Goal: Answer question/provide support

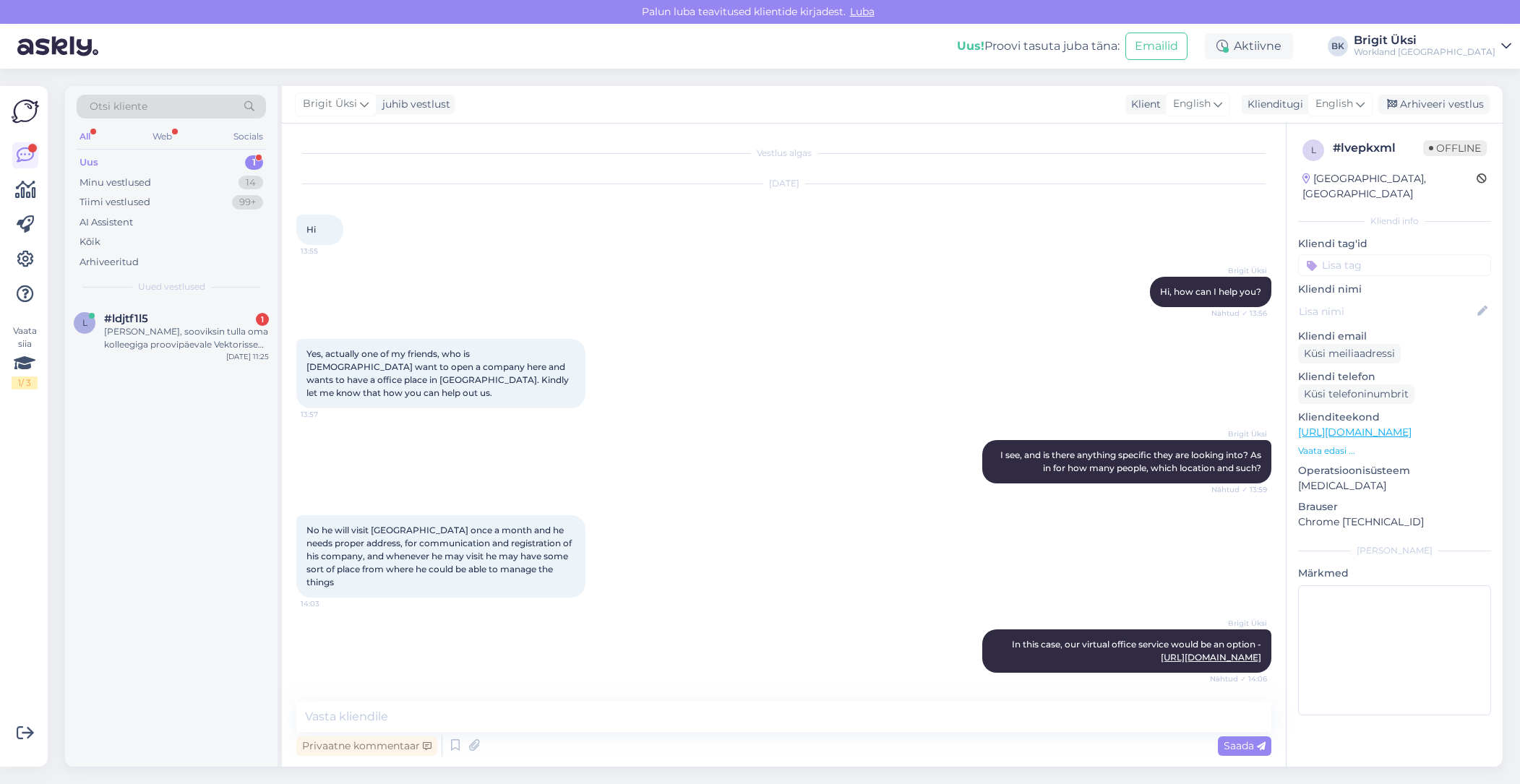
scroll to position [1090, 0]
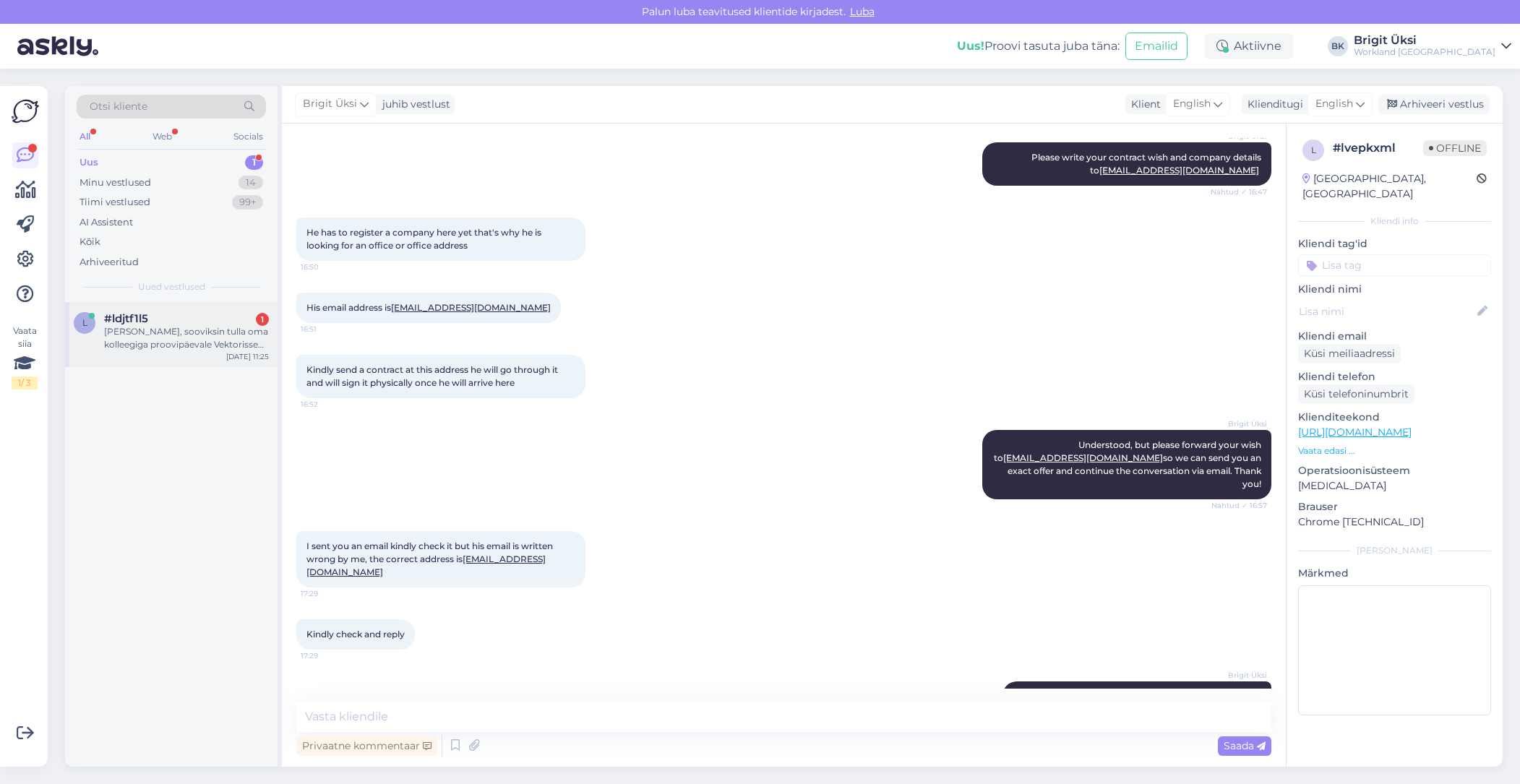
click at [189, 317] on div "#ldjtf1l5 1" at bounding box center [186, 319] width 165 height 13
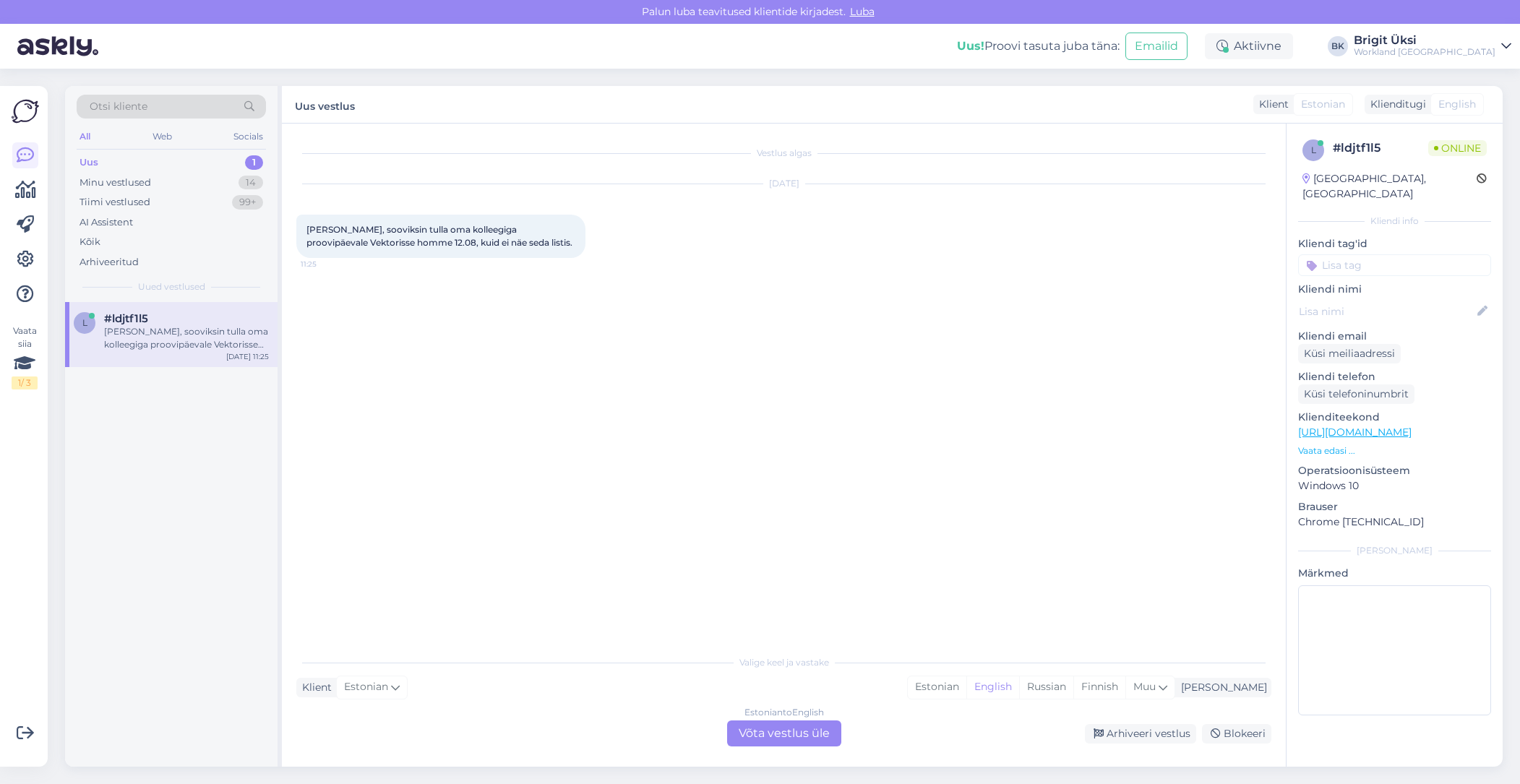
click at [810, 748] on div "Vestlus algas [DATE] Tere, sooviksin tulla oma kolleegiga proovipäevale Vektori…" at bounding box center [784, 445] width 1004 height 642
click at [803, 738] on div "Estonian to English Võta vestlus üle" at bounding box center [784, 733] width 114 height 26
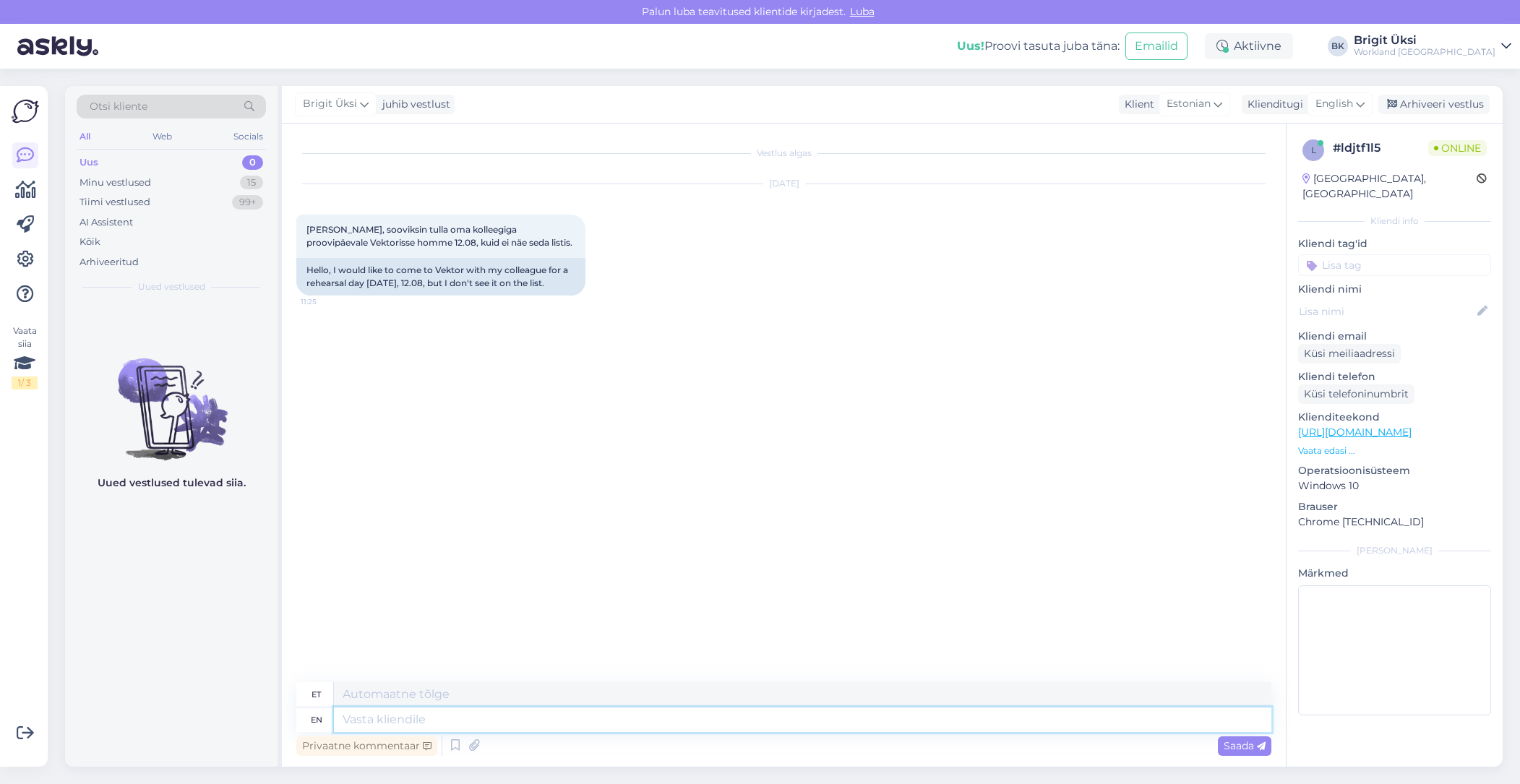
click at [723, 720] on textarea at bounding box center [803, 719] width 938 height 25
type textarea "Tere"
type textarea "Tere!"
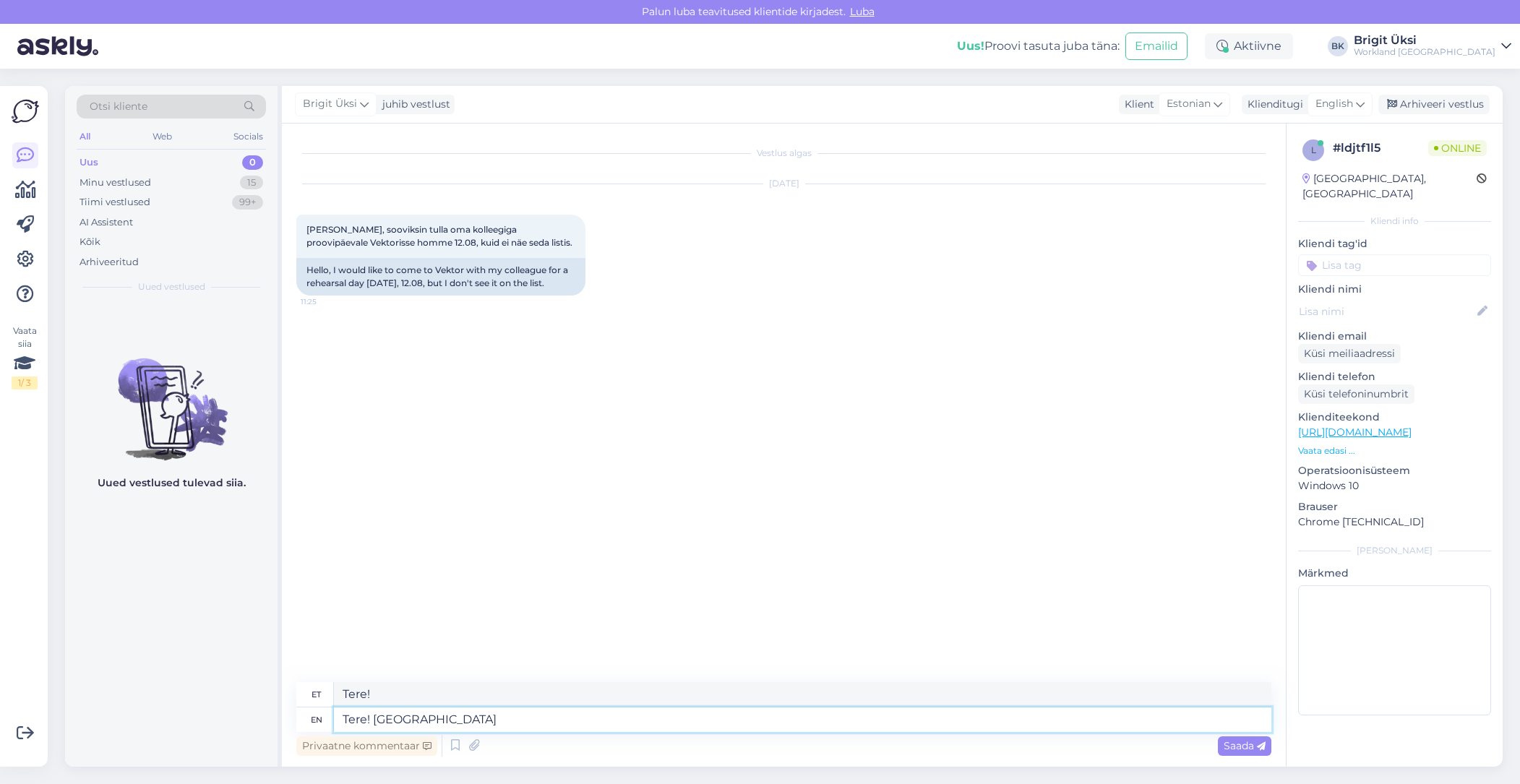
type textarea "Tere! [GEOGRAPHIC_DATA]"
type textarea "Tere! Aitäh Pä"
type textarea "Tere! Aitäh Pa"
type textarea "Tere! Aitäh Päringu e"
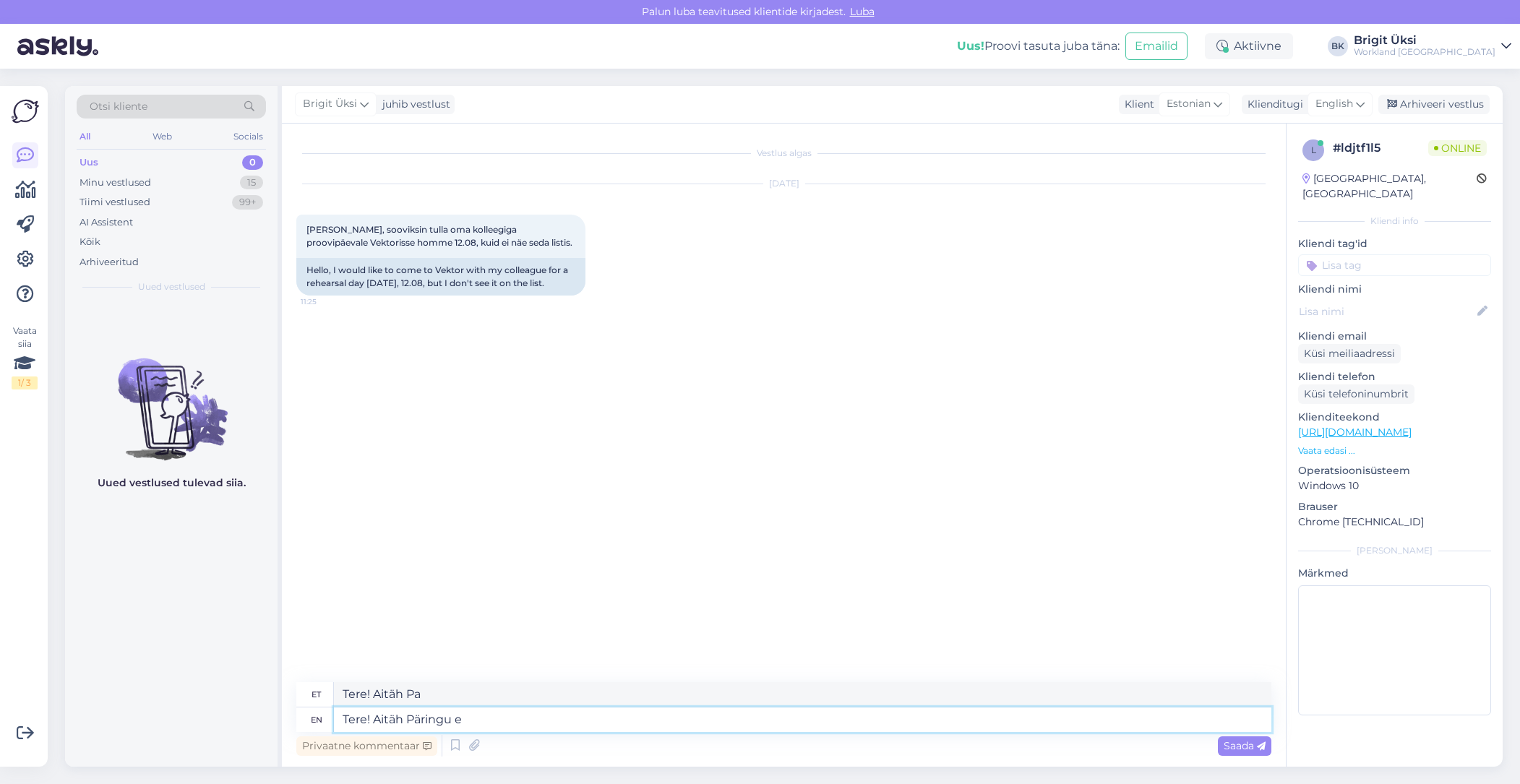
type textarea "Tere! Aitäh Paringu"
type textarea "Tere! Aitäh Päringu eest"
type textarea "Tere! Aitäh Paringu eest"
type textarea "Tere! Aitäh Päringu eest"
click at [1363, 97] on icon at bounding box center [1360, 103] width 8 height 16
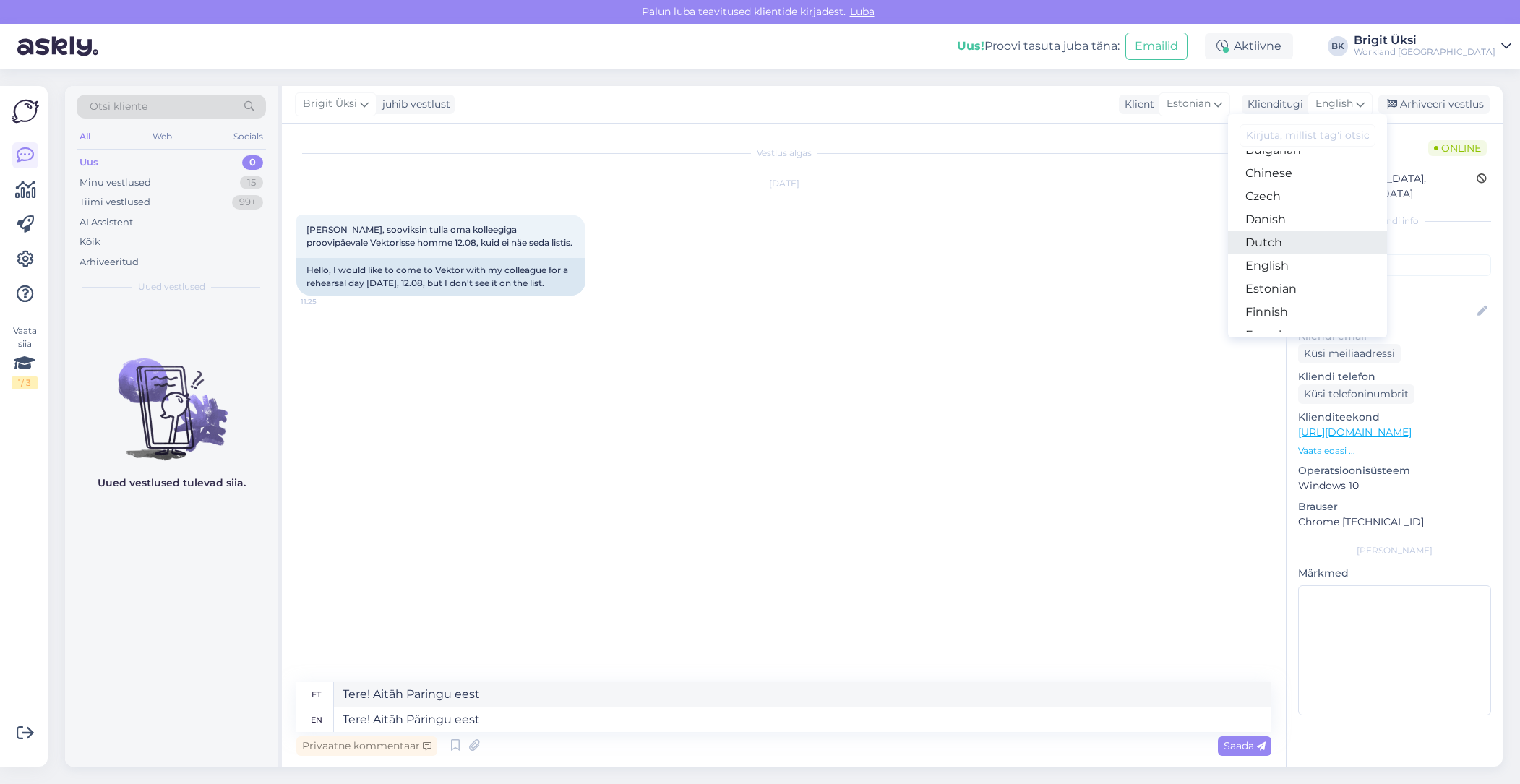
scroll to position [79, 0]
click at [1305, 277] on link "Estonian" at bounding box center [1307, 274] width 159 height 23
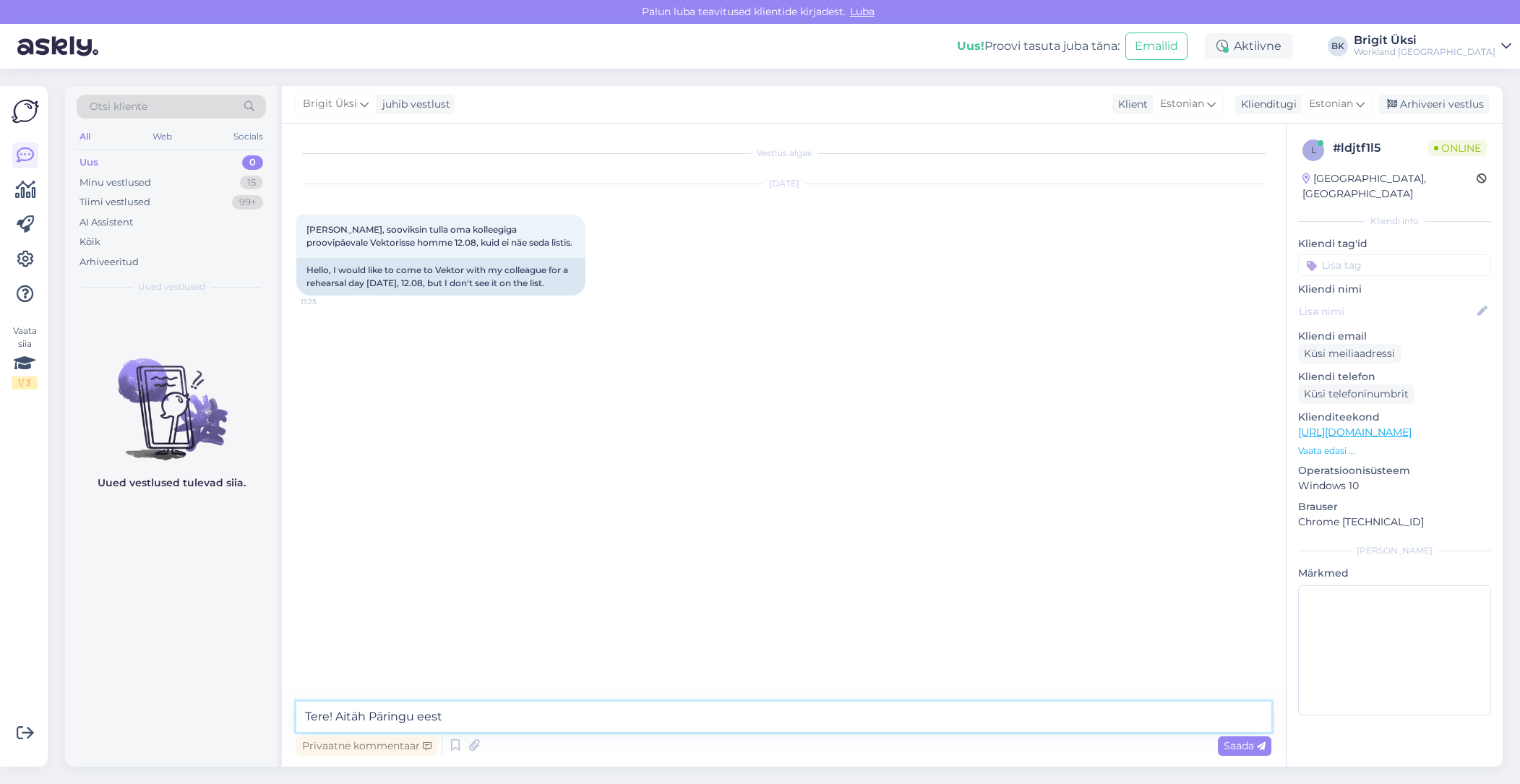
click at [377, 719] on textarea "Tere! Aitäh Päringu eest" at bounding box center [784, 716] width 975 height 31
click at [524, 710] on textarea "Tere! Aitäh päringu eest" at bounding box center [784, 716] width 975 height 31
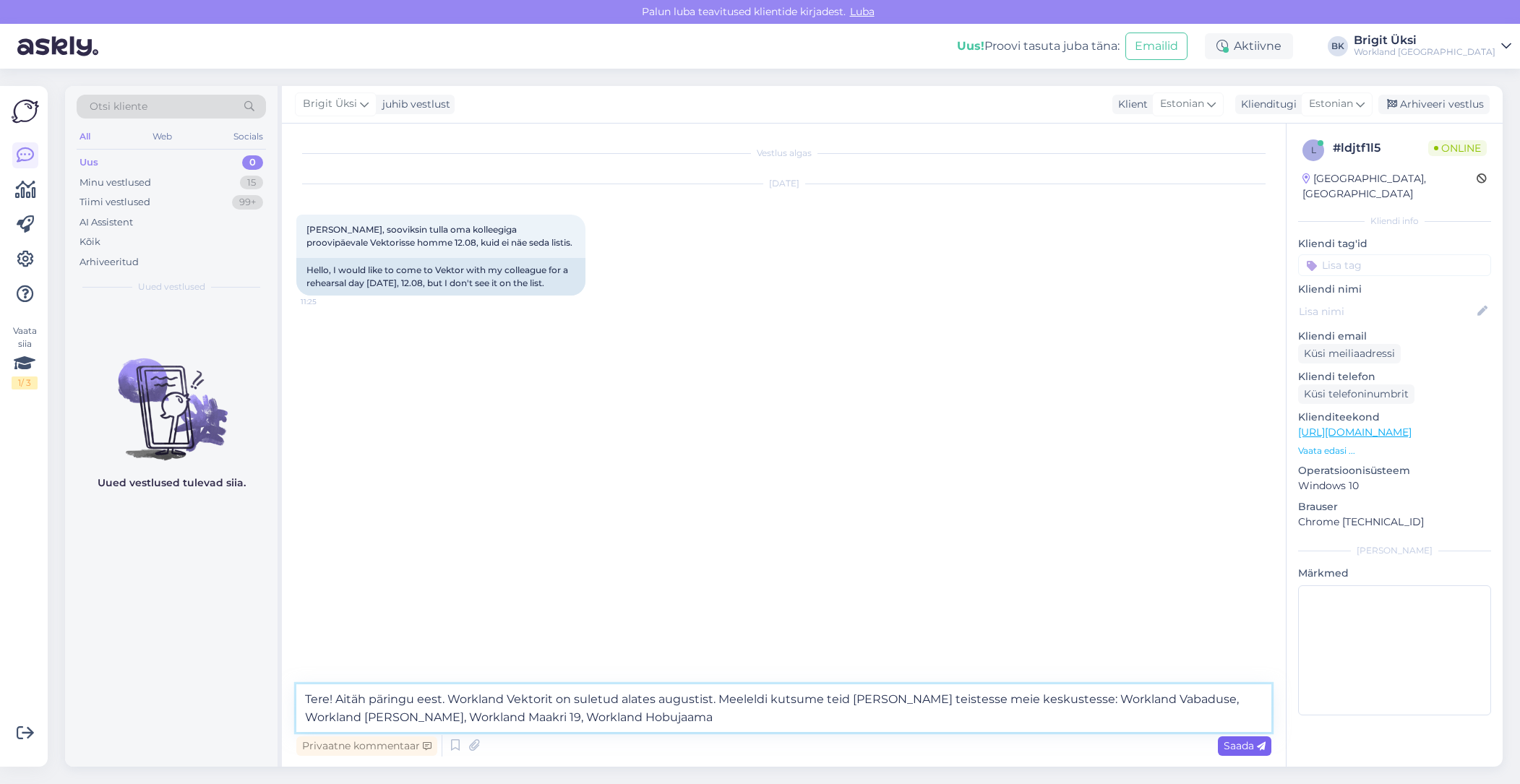
type textarea "Tere! Aitäh päringu eest. Workland Vektorit on suletud alates augustist. Meelel…"
click at [1239, 743] on span "Saada" at bounding box center [1244, 746] width 42 height 13
